Goal: Transaction & Acquisition: Purchase product/service

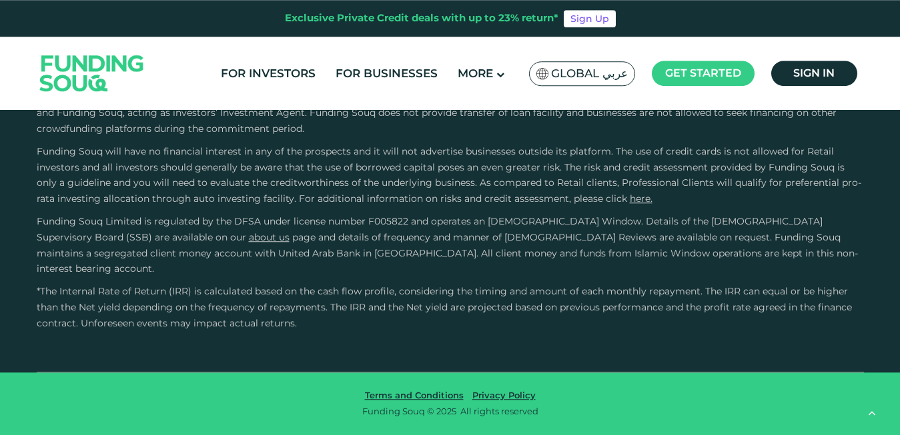
scroll to position [2912, 0]
type tc-range-slider "4"
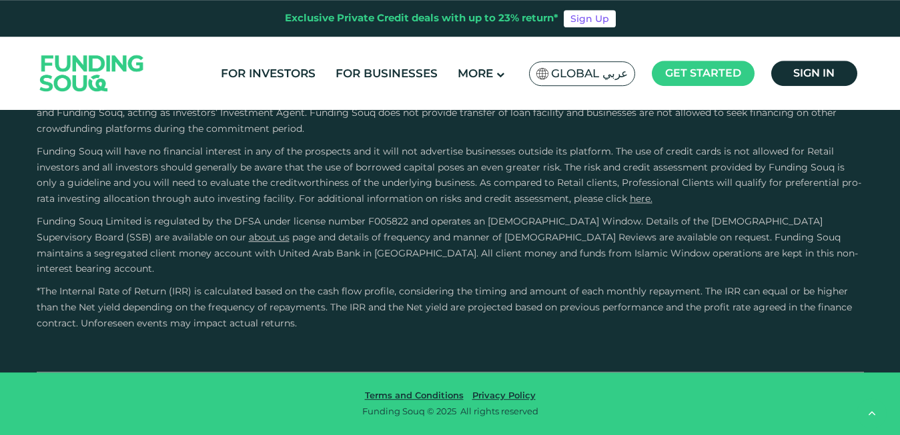
scroll to position [3589, 0]
click at [337, 22] on button "How Does Debt-Based Crowdfunding Work?" at bounding box center [450, 2] width 807 height 39
click at [835, 77] on link "Sign in" at bounding box center [814, 73] width 86 height 25
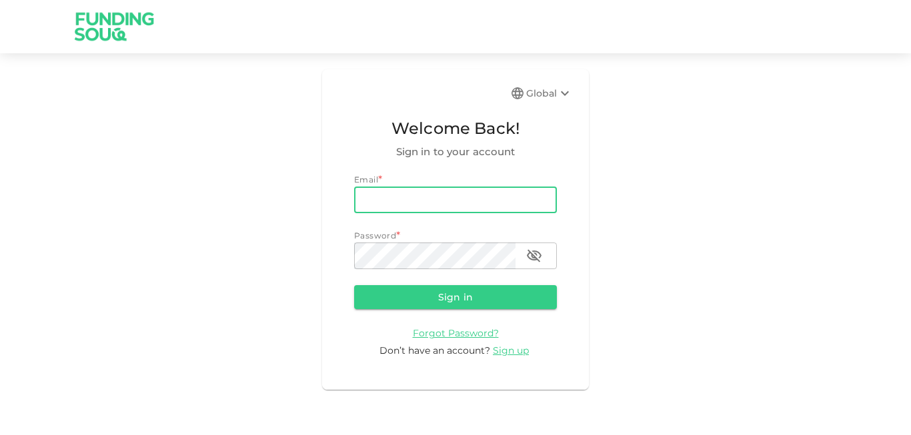
click at [478, 194] on input "email" at bounding box center [455, 200] width 203 height 27
click at [423, 200] on input "vuillemin_l@hotmail.com" at bounding box center [455, 200] width 203 height 27
type input "vuillemin_l2000@yahoo.fr"
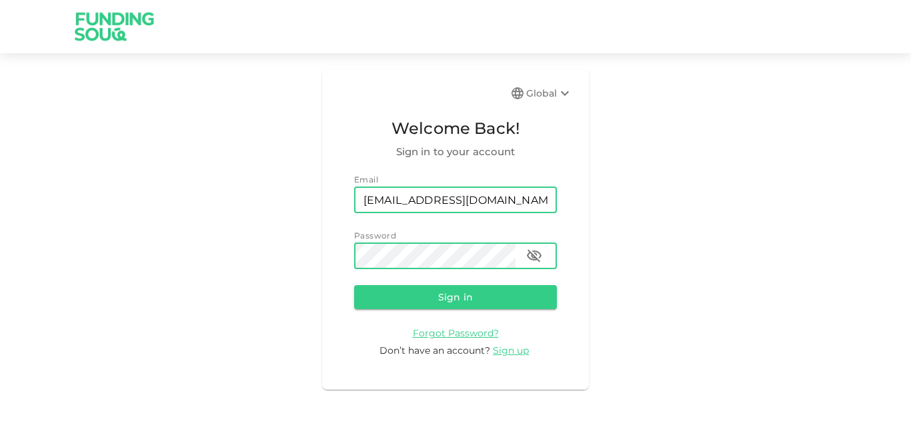
click at [354, 285] on button "Sign in" at bounding box center [455, 297] width 203 height 24
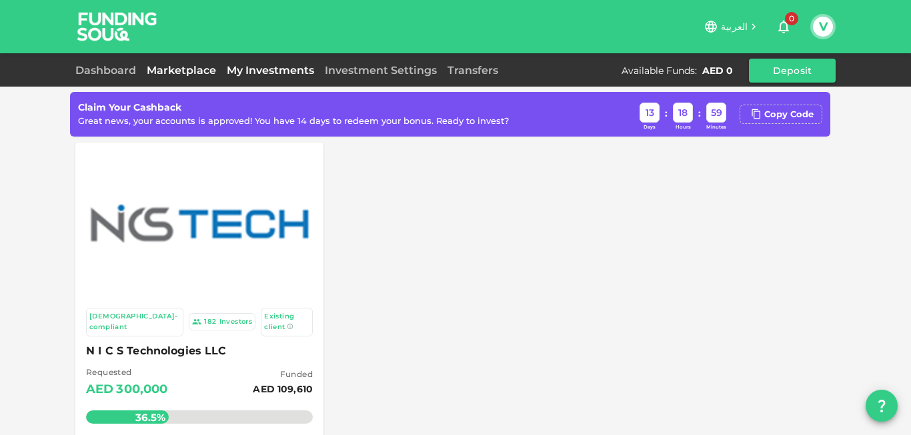
click at [267, 71] on link "My Investments" at bounding box center [270, 70] width 98 height 13
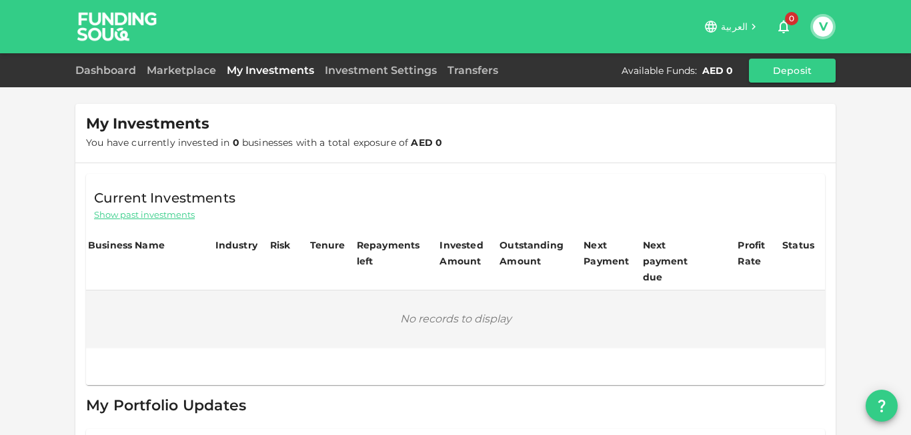
click at [362, 77] on div "Investment Settings" at bounding box center [380, 71] width 123 height 16
click at [385, 75] on link "Investment Settings" at bounding box center [380, 70] width 123 height 13
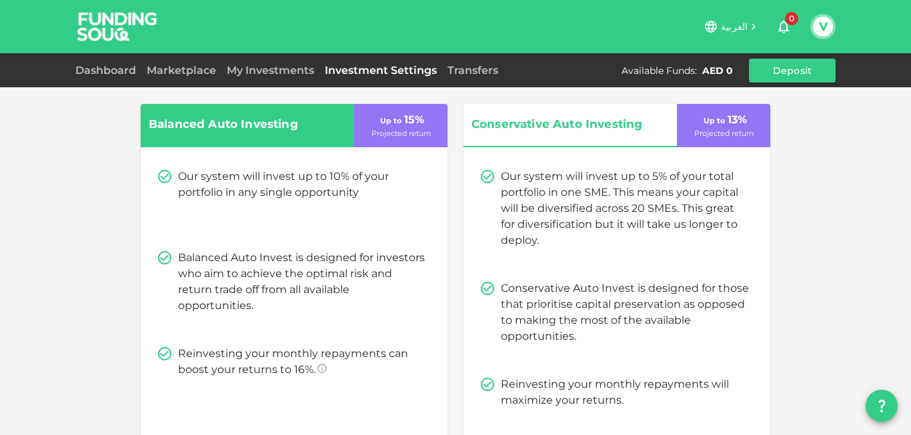
scroll to position [53, 0]
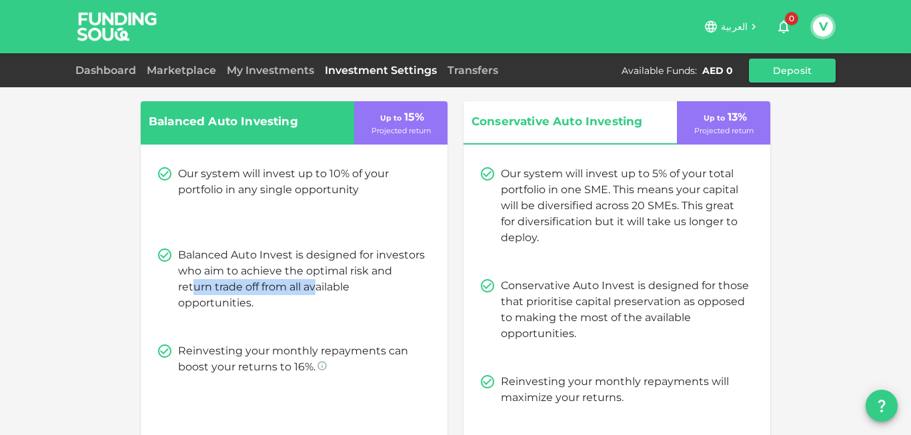
drag, startPoint x: 187, startPoint y: 287, endPoint x: 314, endPoint y: 289, distance: 126.7
click at [314, 289] on p "Balanced Auto Invest is designed for investors who aim to achieve the optimal r…" at bounding box center [302, 279] width 248 height 64
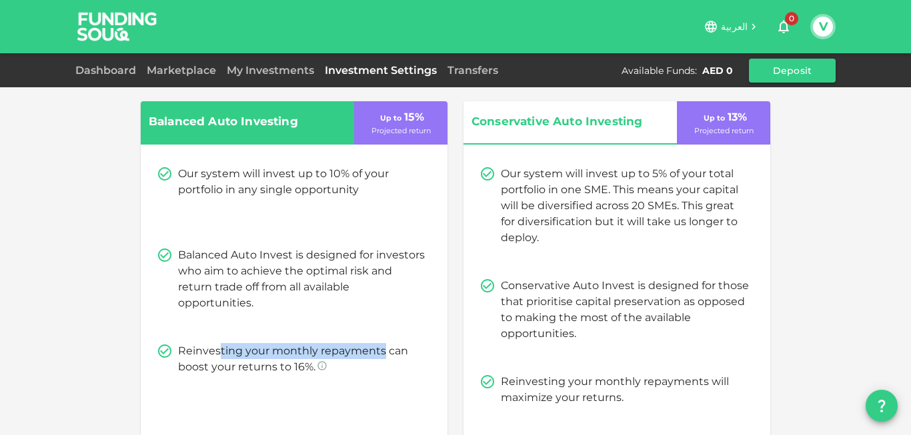
drag, startPoint x: 215, startPoint y: 349, endPoint x: 377, endPoint y: 347, distance: 162.1
click at [377, 347] on p "Reinvesting your monthly repayments can boost your returns to 16%." at bounding box center [302, 359] width 248 height 32
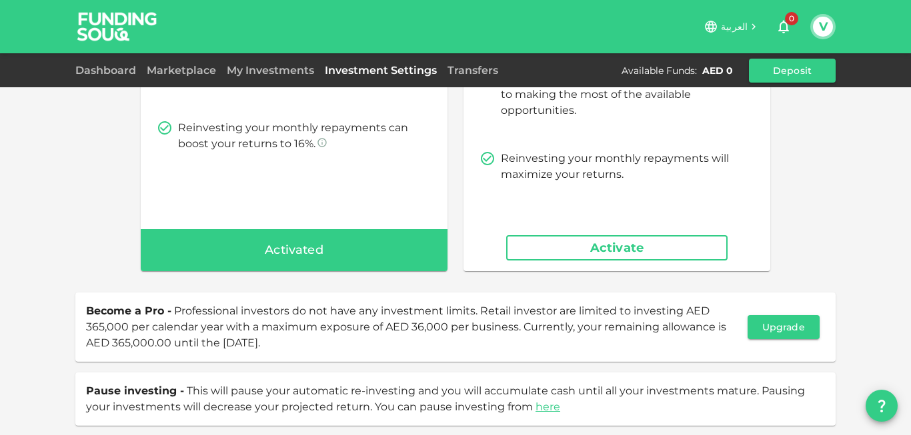
scroll to position [318, 0]
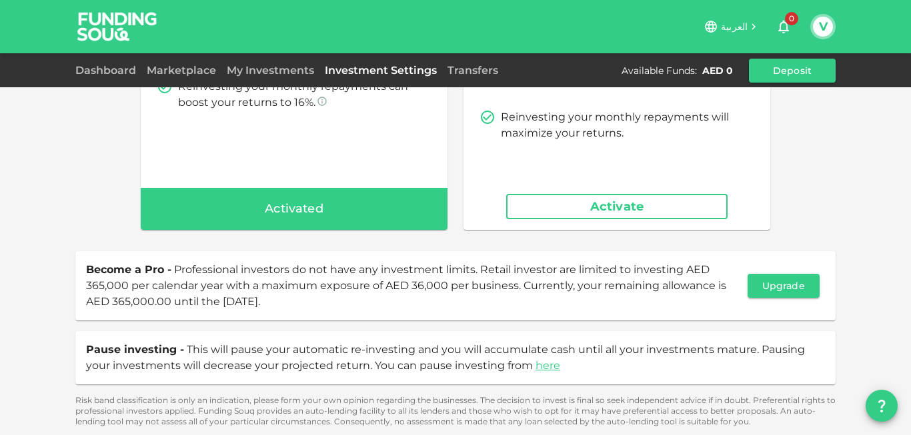
drag, startPoint x: 169, startPoint y: 273, endPoint x: 537, endPoint y: 313, distance: 370.3
click at [537, 313] on div "Become a Pro - Professional investors do not have any investment limits. Retail…" at bounding box center [455, 285] width 760 height 69
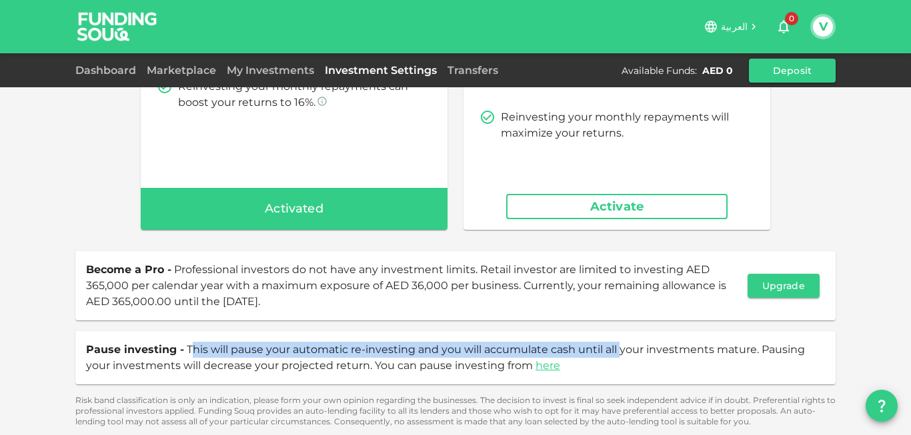
drag, startPoint x: 187, startPoint y: 349, endPoint x: 616, endPoint y: 344, distance: 428.8
click at [616, 344] on span "This will pause your automatic re-investing and you will accumulate cash until …" at bounding box center [445, 357] width 719 height 29
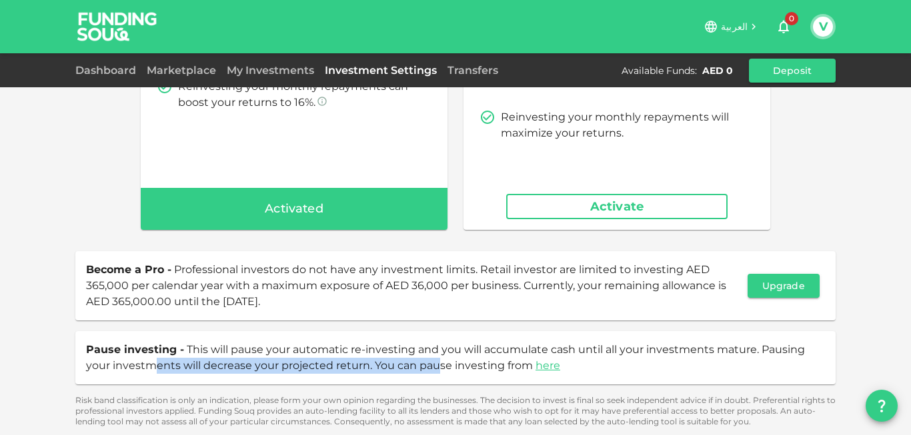
drag, startPoint x: 149, startPoint y: 370, endPoint x: 434, endPoint y: 377, distance: 284.8
click at [434, 377] on div "Pause investing - This will pause your automatic re-investing and you will accu…" at bounding box center [455, 357] width 760 height 53
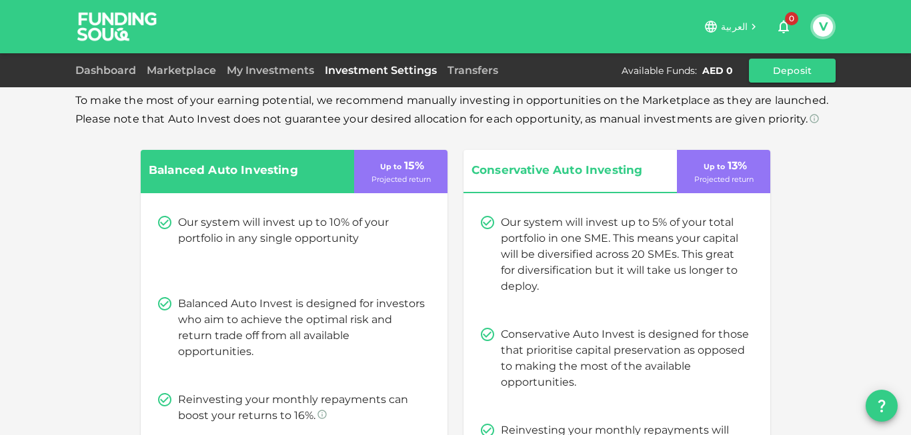
scroll to position [0, 0]
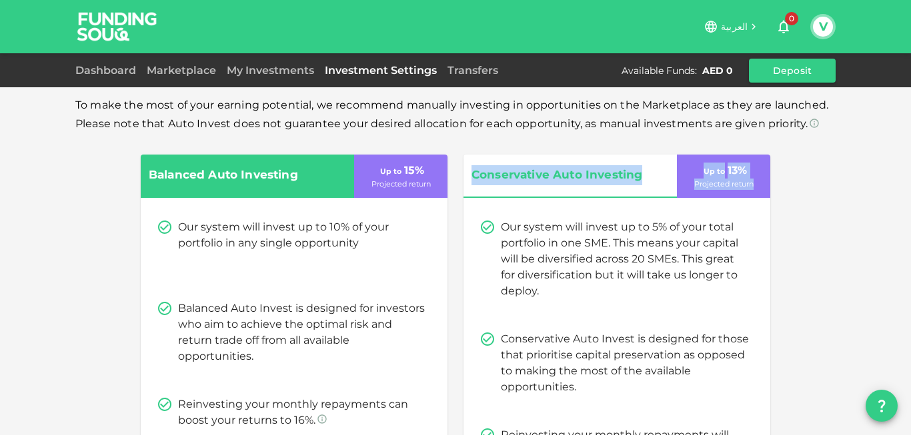
drag, startPoint x: 77, startPoint y: 107, endPoint x: 750, endPoint y: 156, distance: 675.4
click at [750, 156] on div "To make the most of your earning potential, we recommend manually investing in …" at bounding box center [455, 421] width 760 height 650
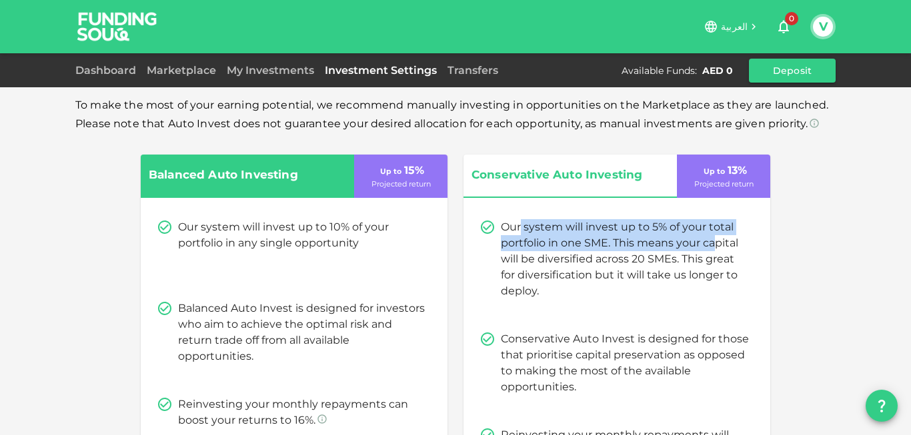
drag, startPoint x: 516, startPoint y: 226, endPoint x: 713, endPoint y: 239, distance: 197.1
click at [713, 239] on p "Our system will invest up to 5% of your total portfolio in one SME. This means …" at bounding box center [625, 259] width 248 height 80
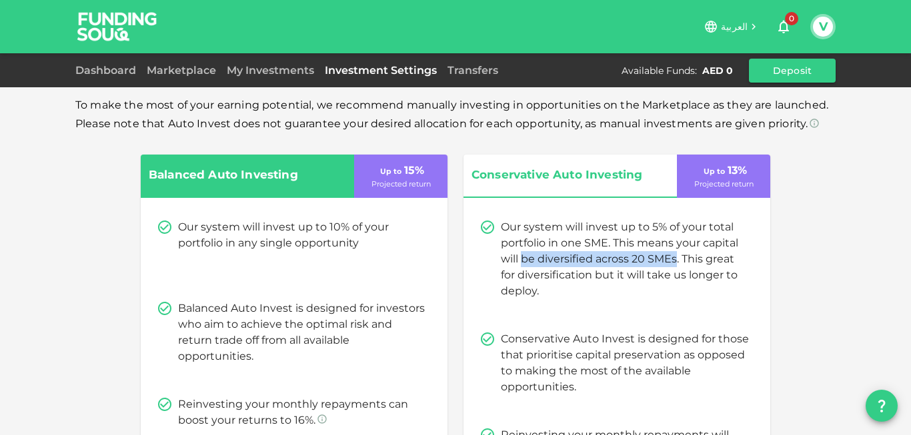
drag, startPoint x: 518, startPoint y: 259, endPoint x: 671, endPoint y: 260, distance: 153.4
click at [671, 260] on p "Our system will invest up to 5% of your total portfolio in one SME. This means …" at bounding box center [625, 259] width 248 height 80
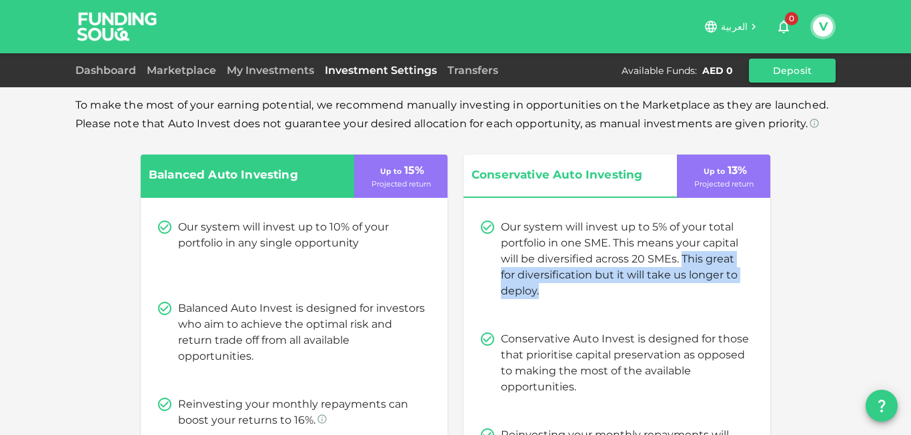
drag, startPoint x: 677, startPoint y: 258, endPoint x: 702, endPoint y: 293, distance: 42.6
click at [702, 293] on p "Our system will invest up to 5% of your total portfolio in one SME. This means …" at bounding box center [625, 259] width 248 height 80
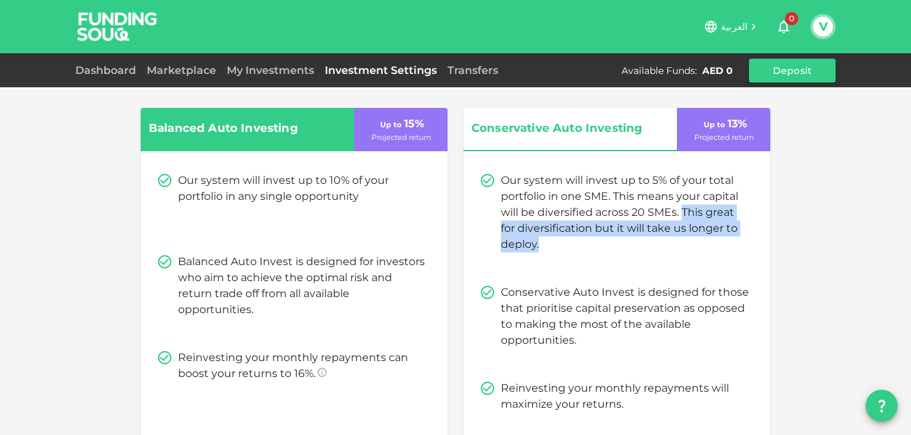
scroll to position [48, 0]
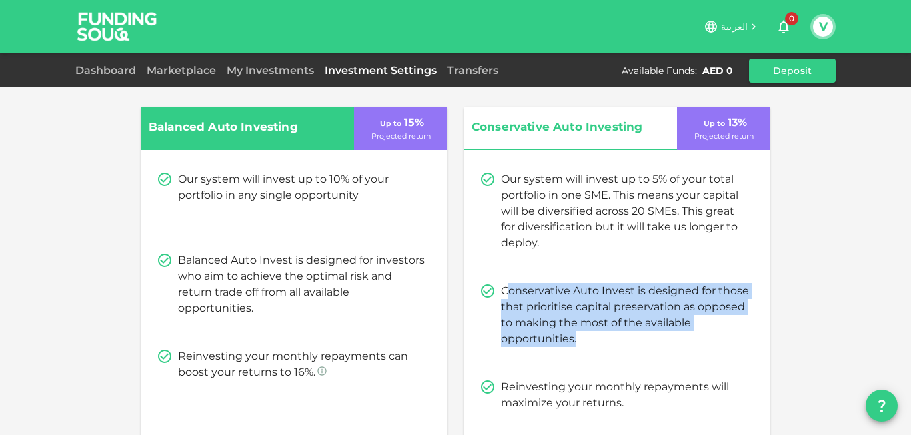
drag, startPoint x: 500, startPoint y: 291, endPoint x: 646, endPoint y: 333, distance: 152.2
click at [646, 333] on p "Conservative Auto Invest is designed for those that prioritise capital preserva…" at bounding box center [625, 315] width 248 height 64
click at [660, 290] on p "Conservative Auto Invest is designed for those that prioritise capital preserva…" at bounding box center [625, 315] width 248 height 64
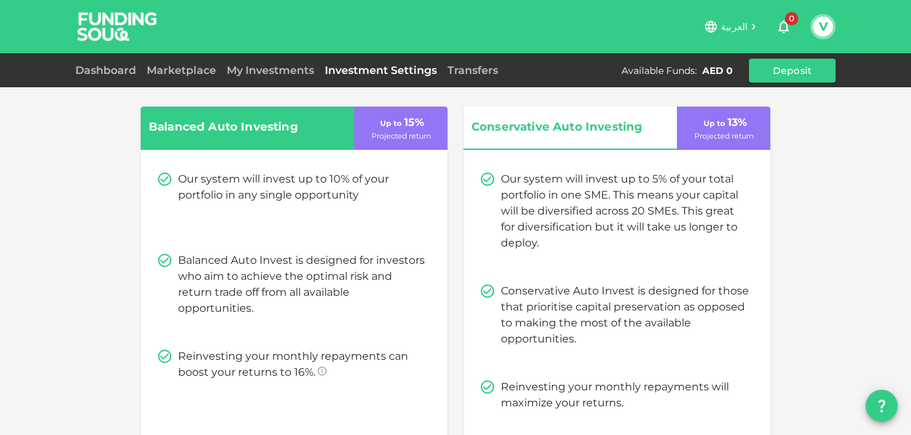
scroll to position [0, 0]
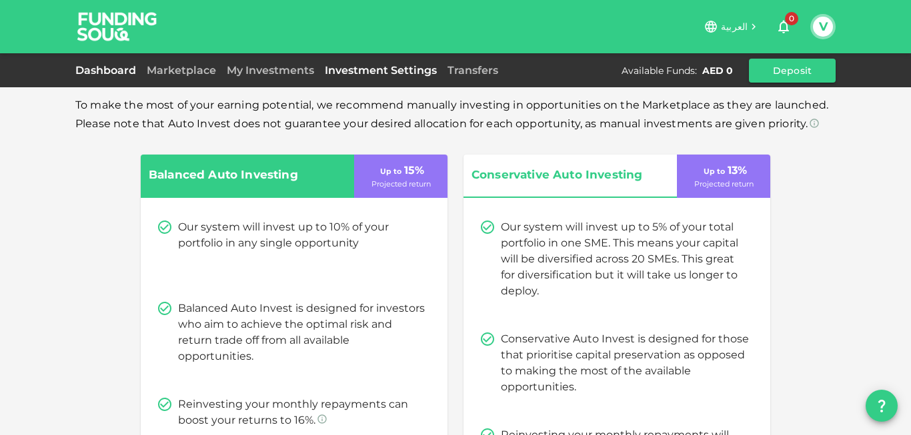
click at [97, 67] on link "Dashboard" at bounding box center [108, 70] width 66 height 13
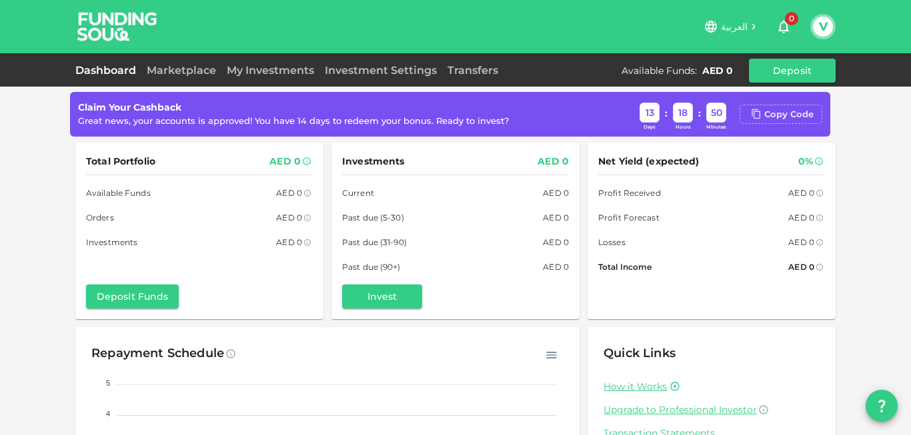
click at [794, 113] on div "Copy Code" at bounding box center [788, 114] width 49 height 13
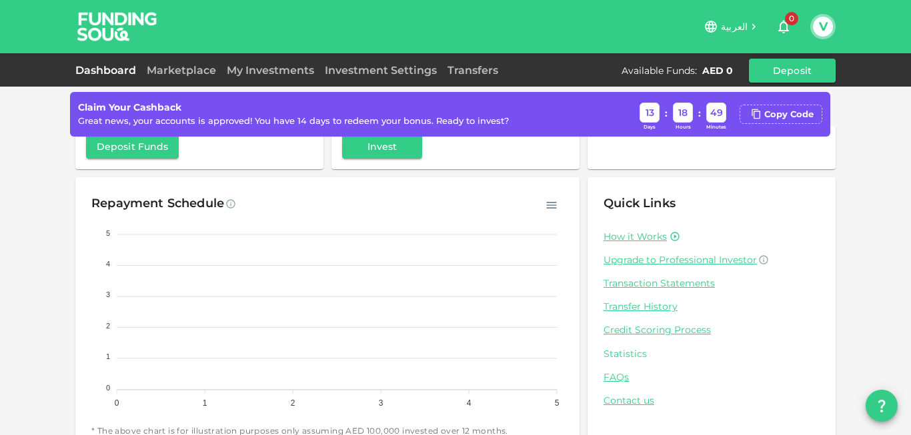
scroll to position [157, 0]
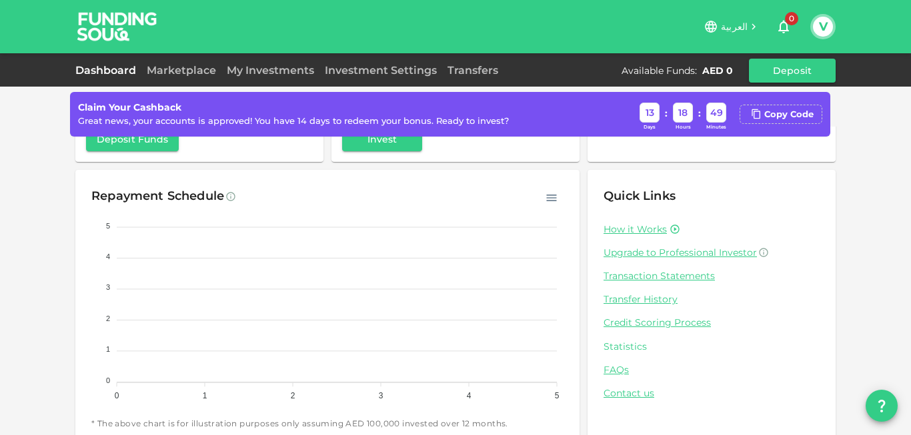
click at [620, 347] on link "Statistics" at bounding box center [712, 347] width 216 height 13
click at [189, 69] on link "Marketplace" at bounding box center [181, 70] width 80 height 13
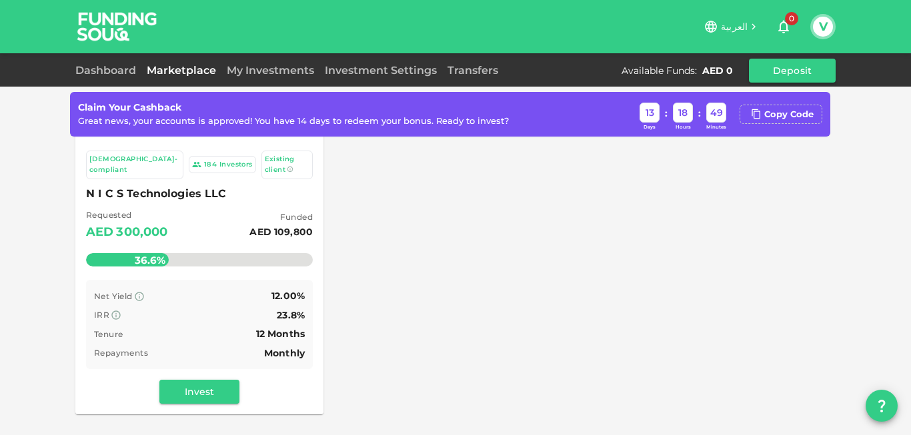
click at [275, 290] on span "12.00%" at bounding box center [287, 296] width 33 height 12
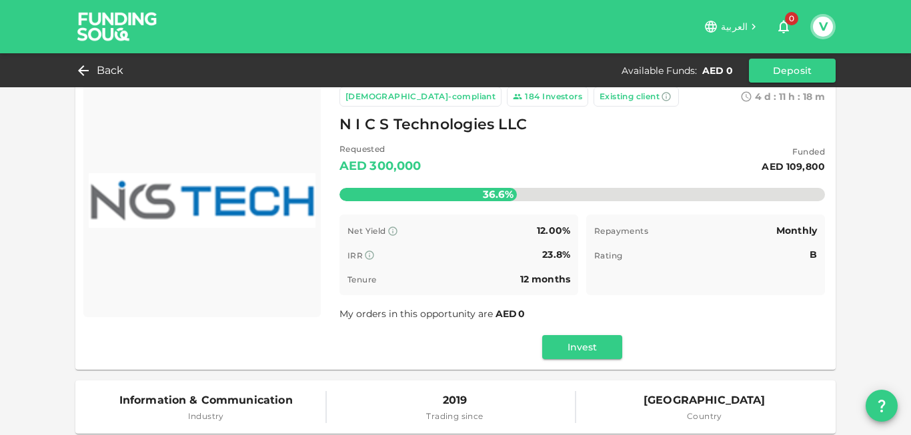
scroll to position [10, 0]
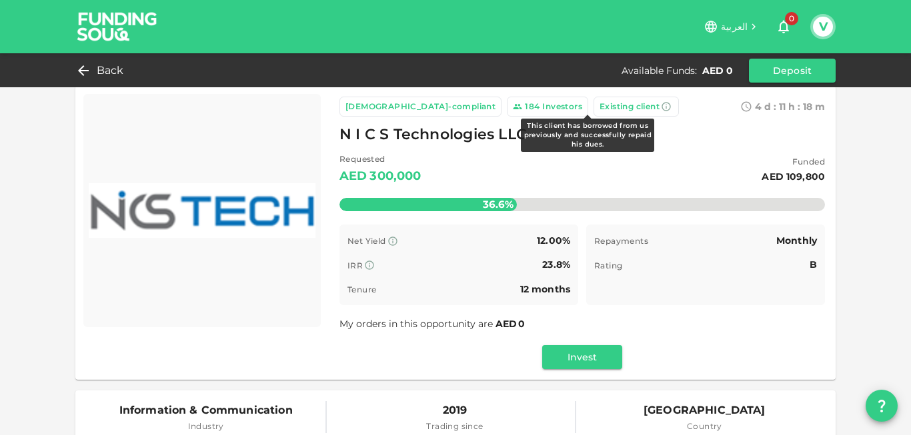
click at [661, 107] on icon at bounding box center [666, 106] width 11 height 11
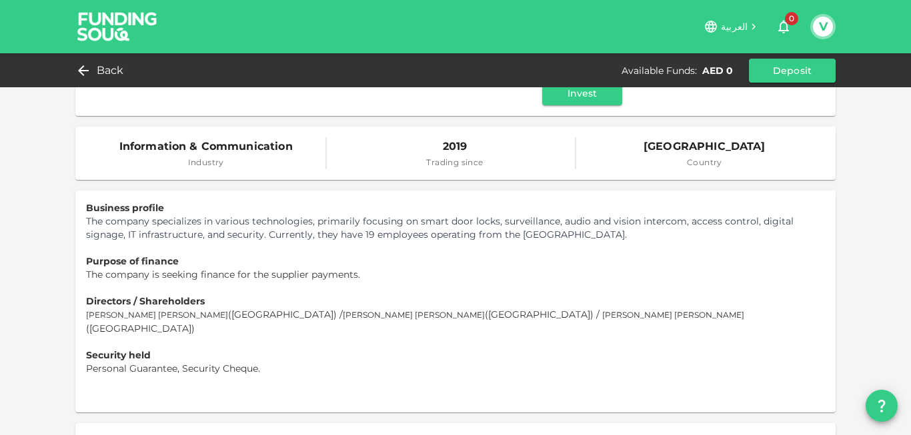
scroll to position [286, 0]
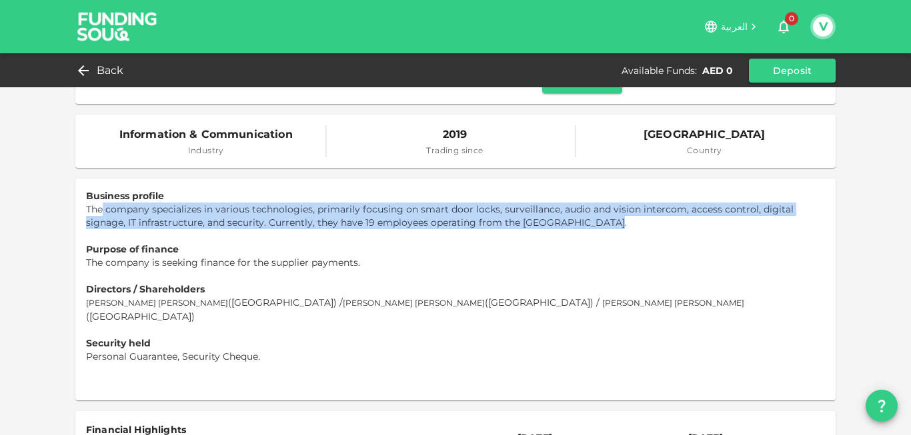
drag, startPoint x: 97, startPoint y: 205, endPoint x: 792, endPoint y: 224, distance: 695.2
click at [792, 224] on p "The company specializes in various technologies, primarily focusing on smart do…" at bounding box center [455, 216] width 739 height 27
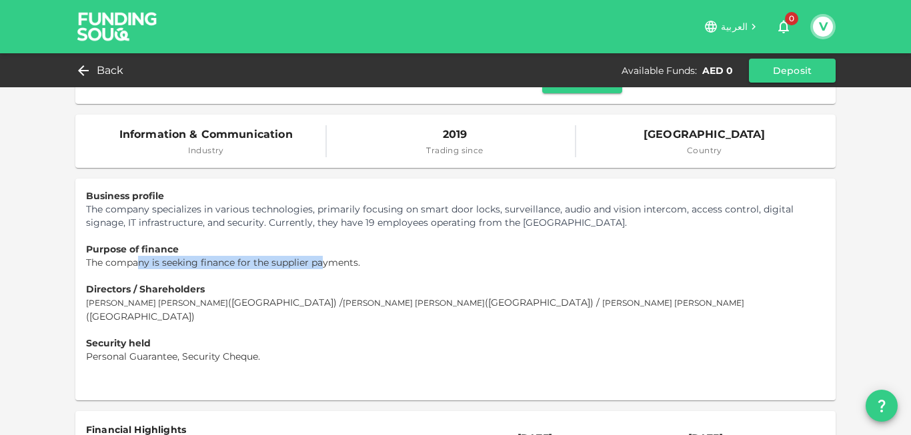
drag, startPoint x: 131, startPoint y: 263, endPoint x: 318, endPoint y: 260, distance: 186.8
click at [318, 260] on span "The company is seeking finance for the supplier payments." at bounding box center [223, 263] width 274 height 12
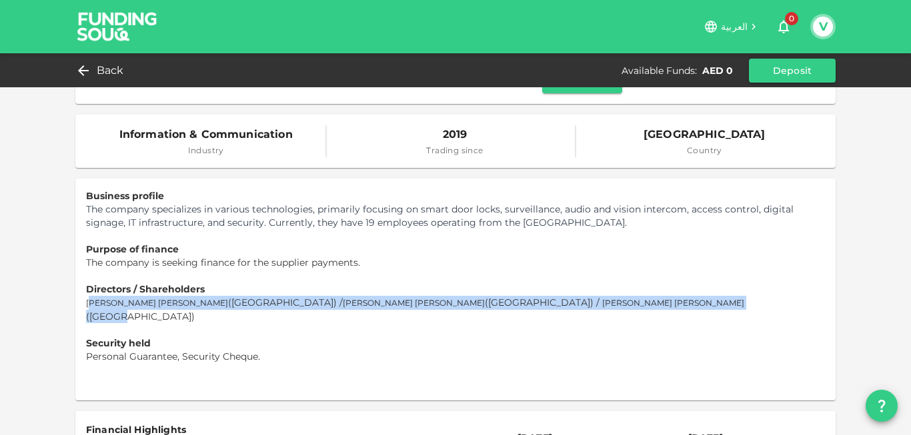
drag, startPoint x: 84, startPoint y: 301, endPoint x: 570, endPoint y: 297, distance: 486.2
click at [570, 297] on p "Arun Viswanatha Poduval (India) / Arun Viswanatha Poduval (India) / Maryam Meha…" at bounding box center [455, 309] width 739 height 27
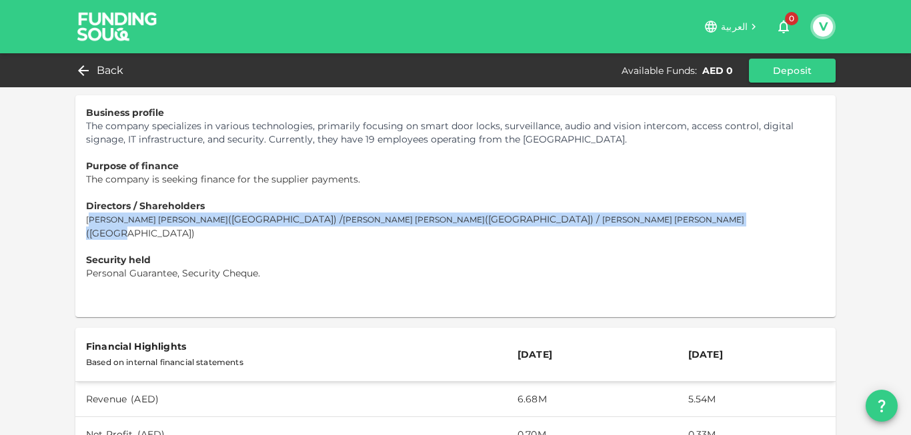
scroll to position [370, 0]
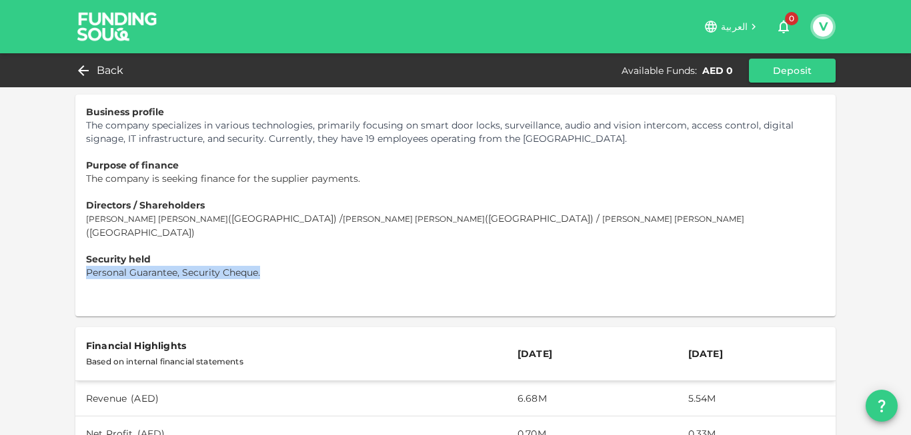
drag, startPoint x: 272, startPoint y: 260, endPoint x: 70, endPoint y: 260, distance: 202.1
click at [75, 260] on div "Business profile The company specializes in various technologies, primarily foc…" at bounding box center [455, 206] width 760 height 222
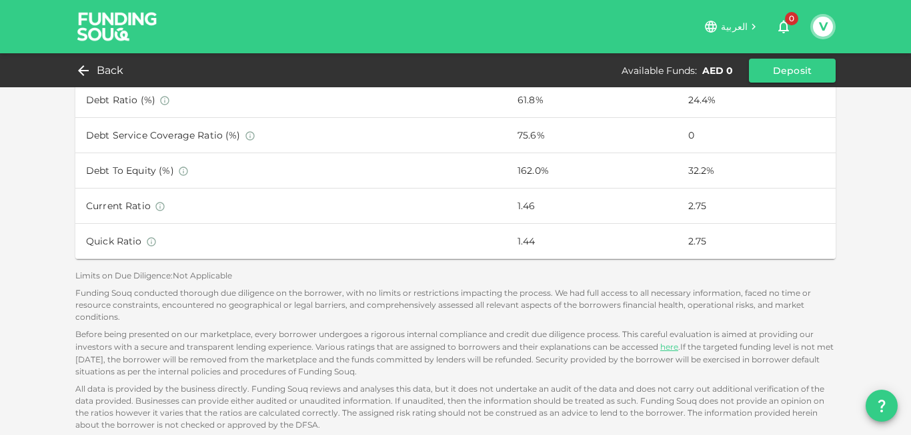
scroll to position [1071, 0]
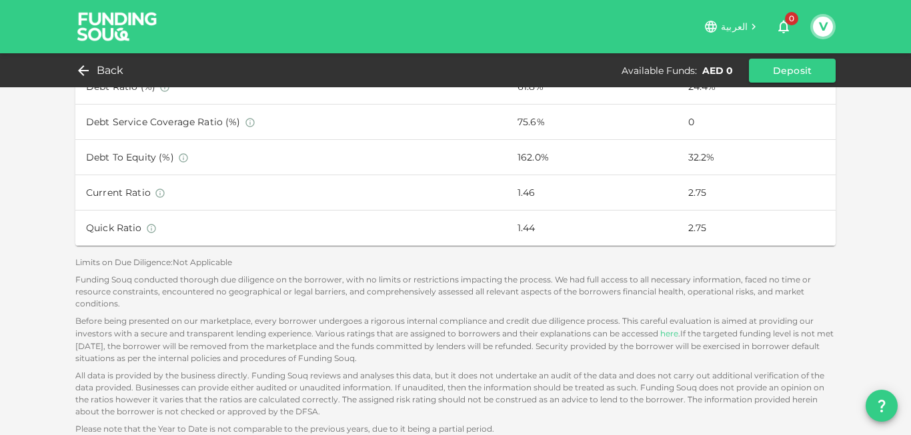
click at [661, 329] on link "here" at bounding box center [669, 334] width 18 height 10
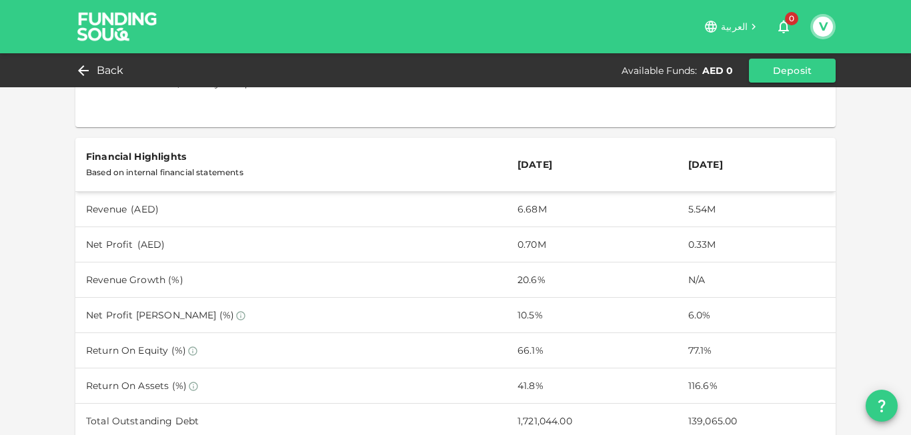
scroll to position [546, 0]
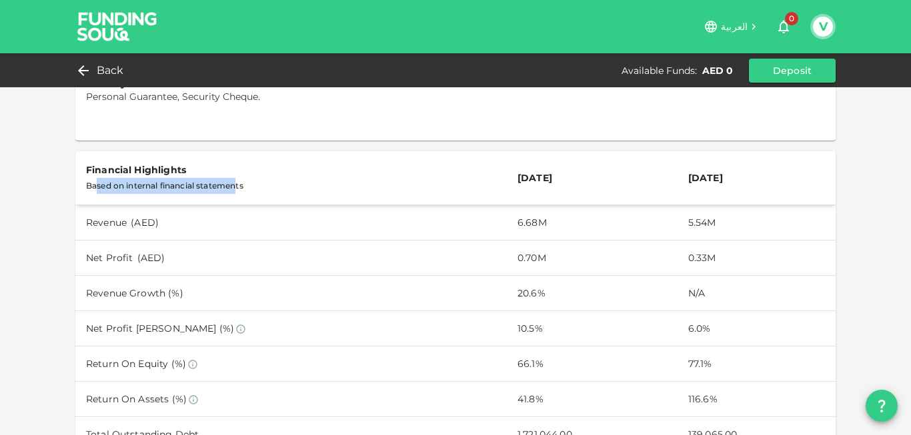
drag, startPoint x: 94, startPoint y: 173, endPoint x: 231, endPoint y: 173, distance: 136.7
click at [231, 178] on div "Based on internal financial statements" at bounding box center [291, 186] width 410 height 16
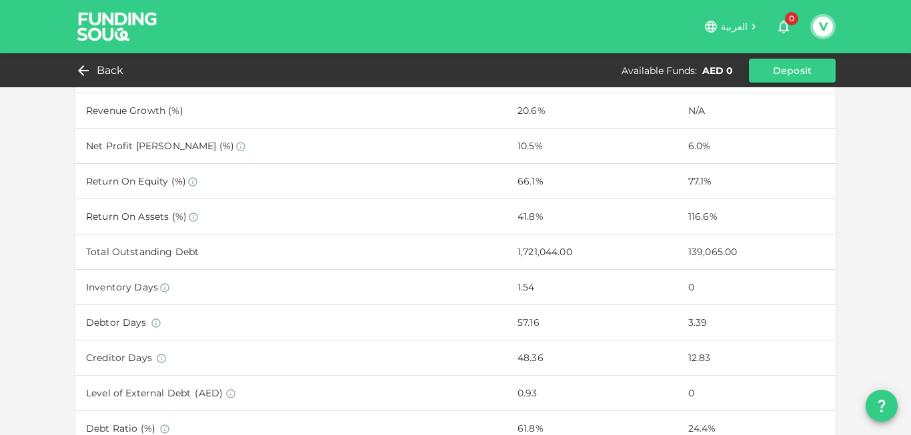
scroll to position [770, 0]
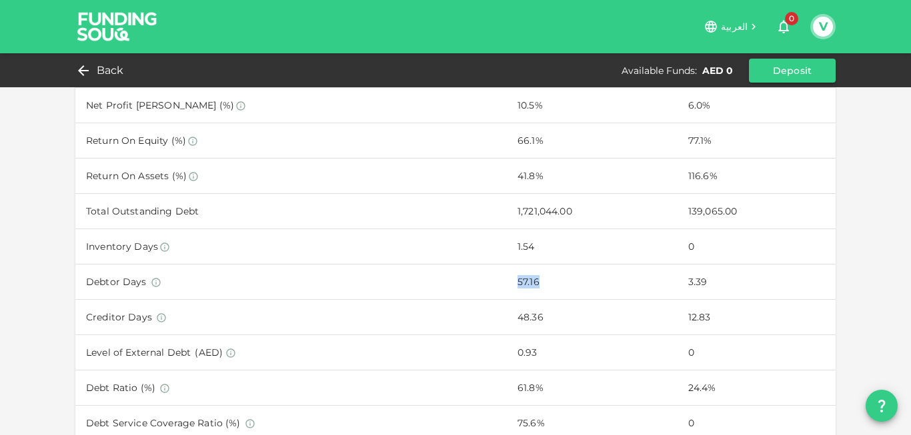
drag, startPoint x: 533, startPoint y: 270, endPoint x: 486, endPoint y: 267, distance: 46.8
click at [507, 267] on td "57.16" at bounding box center [592, 282] width 171 height 35
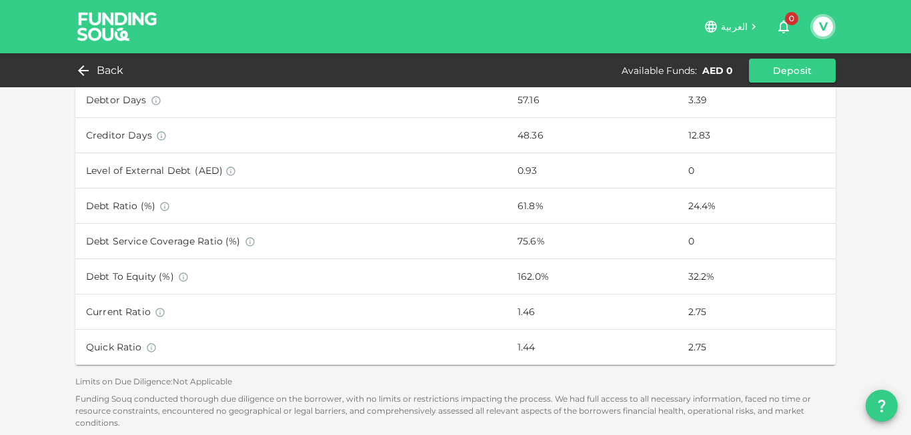
scroll to position [0, 0]
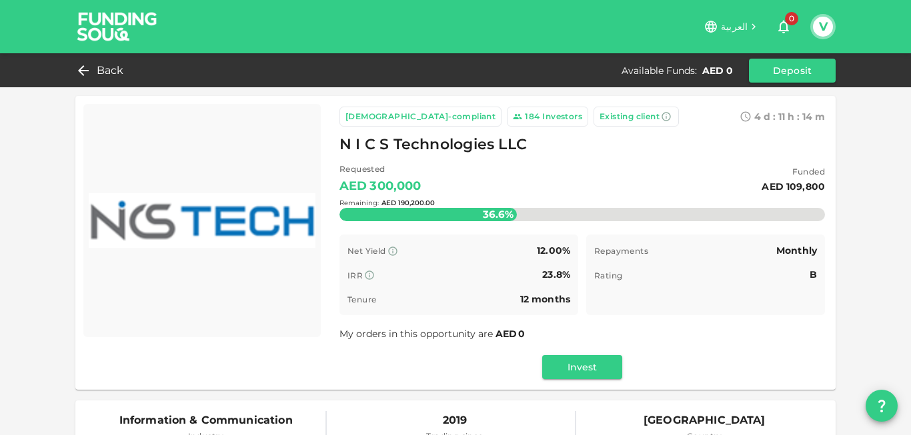
click at [504, 216] on div "Remaining : AED 190,200.00" at bounding box center [582, 202] width 486 height 53
click at [579, 363] on button "Invest" at bounding box center [582, 367] width 80 height 24
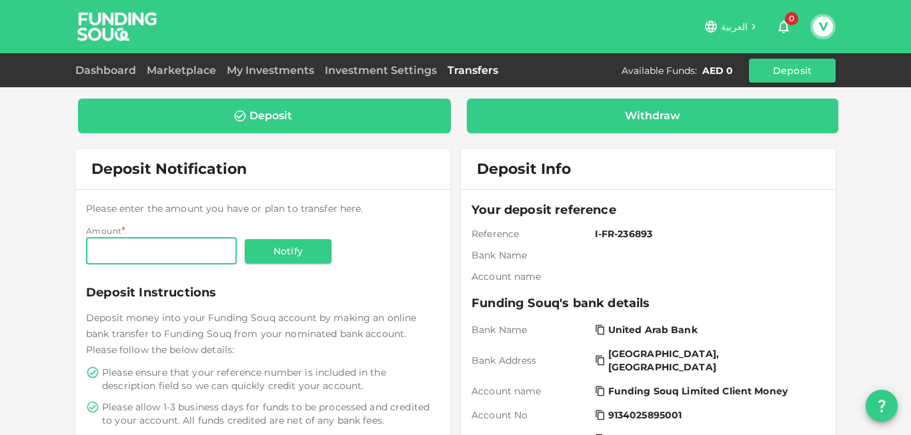
click at [634, 122] on div "Withdraw" at bounding box center [652, 115] width 55 height 13
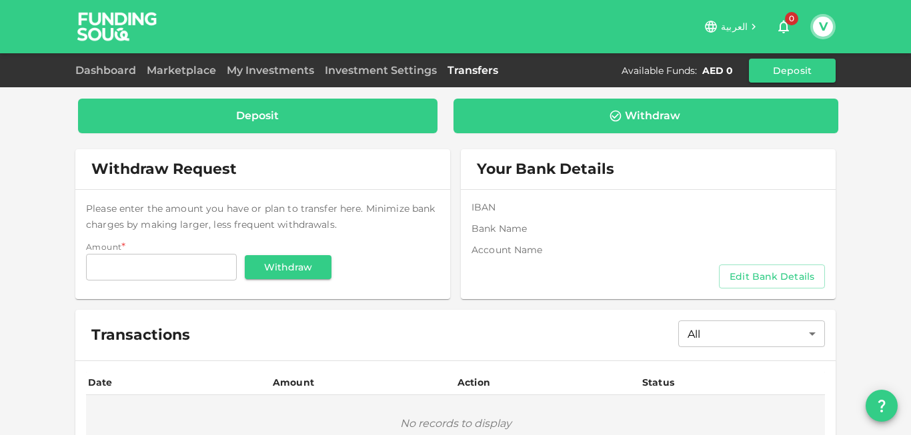
click at [288, 118] on div "Deposit" at bounding box center [258, 115] width 338 height 13
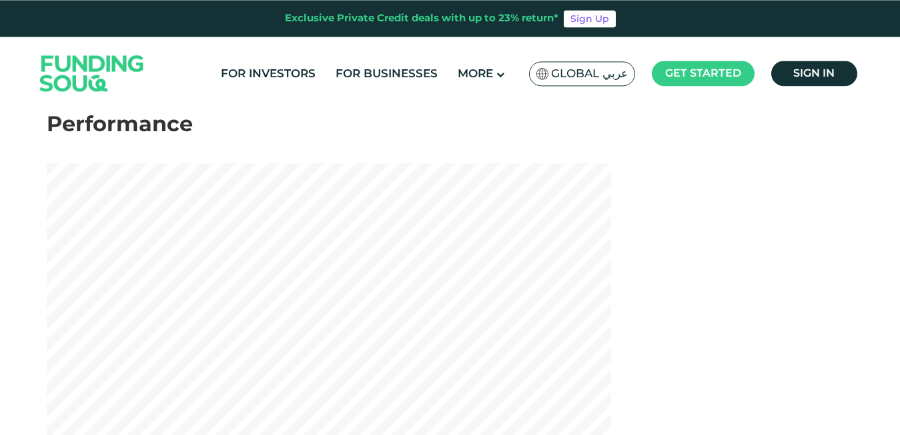
scroll to position [259, 0]
